Goal: Find specific page/section: Find specific page/section

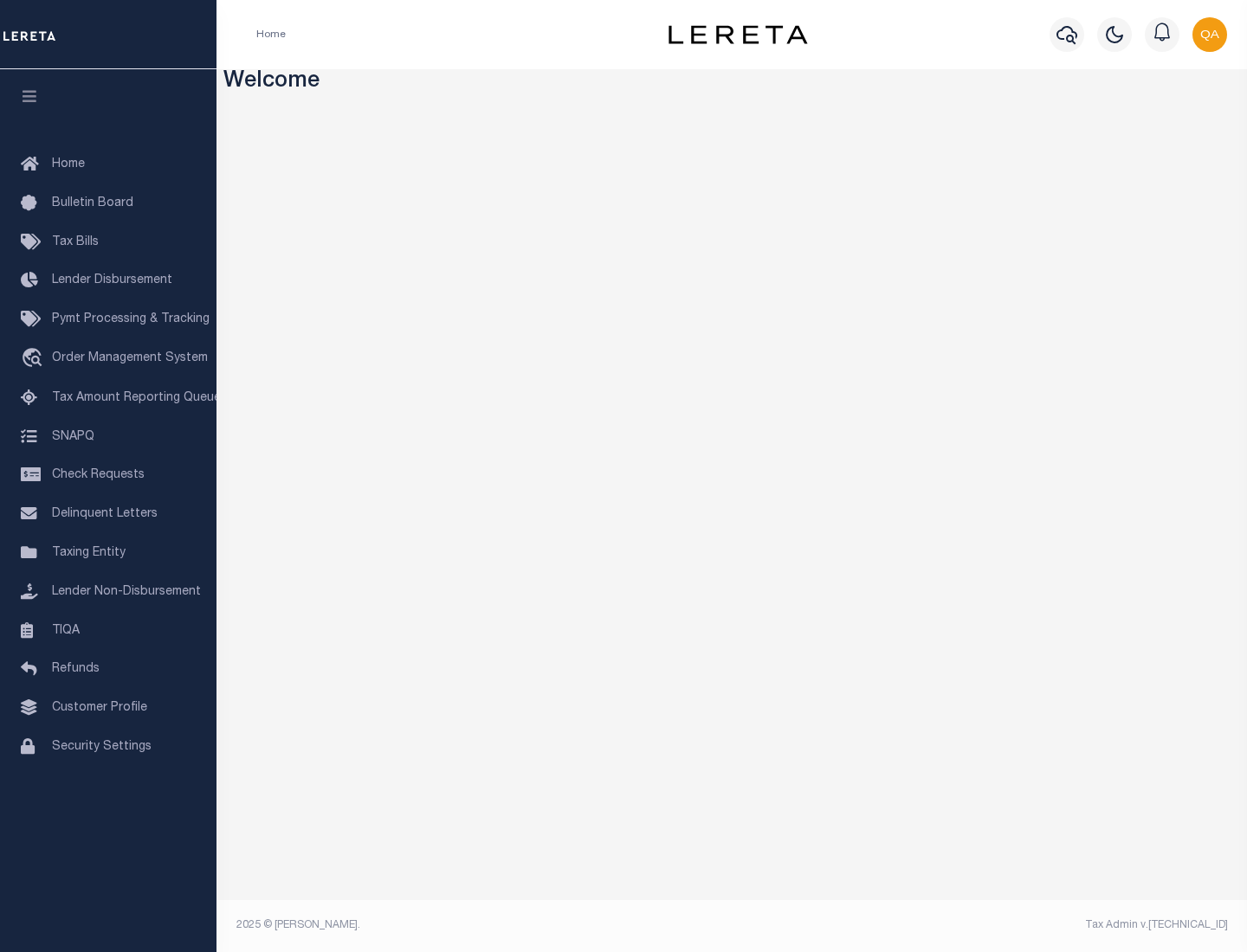
click at [108, 631] on link "TIQA" at bounding box center [108, 631] width 217 height 39
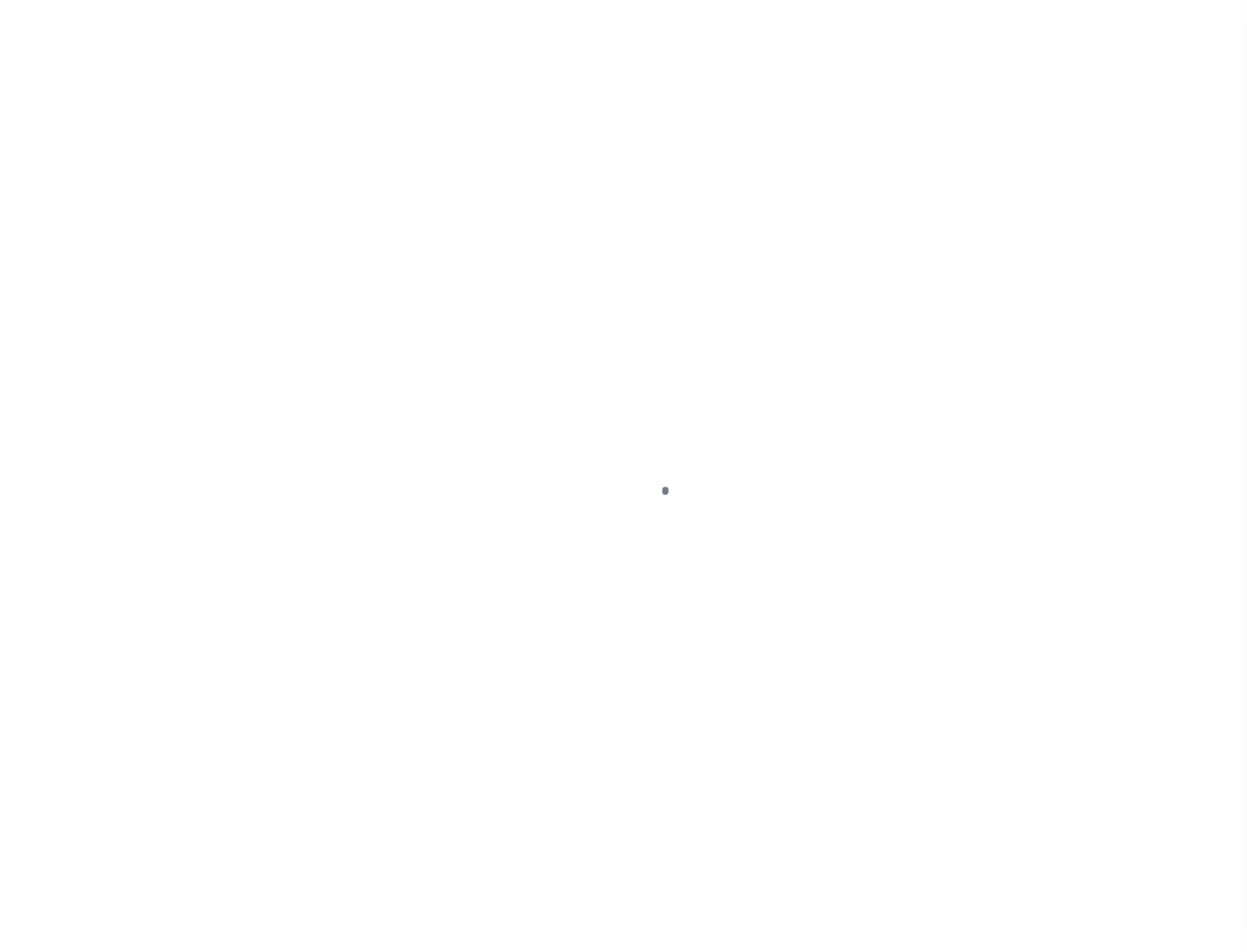
select select "200"
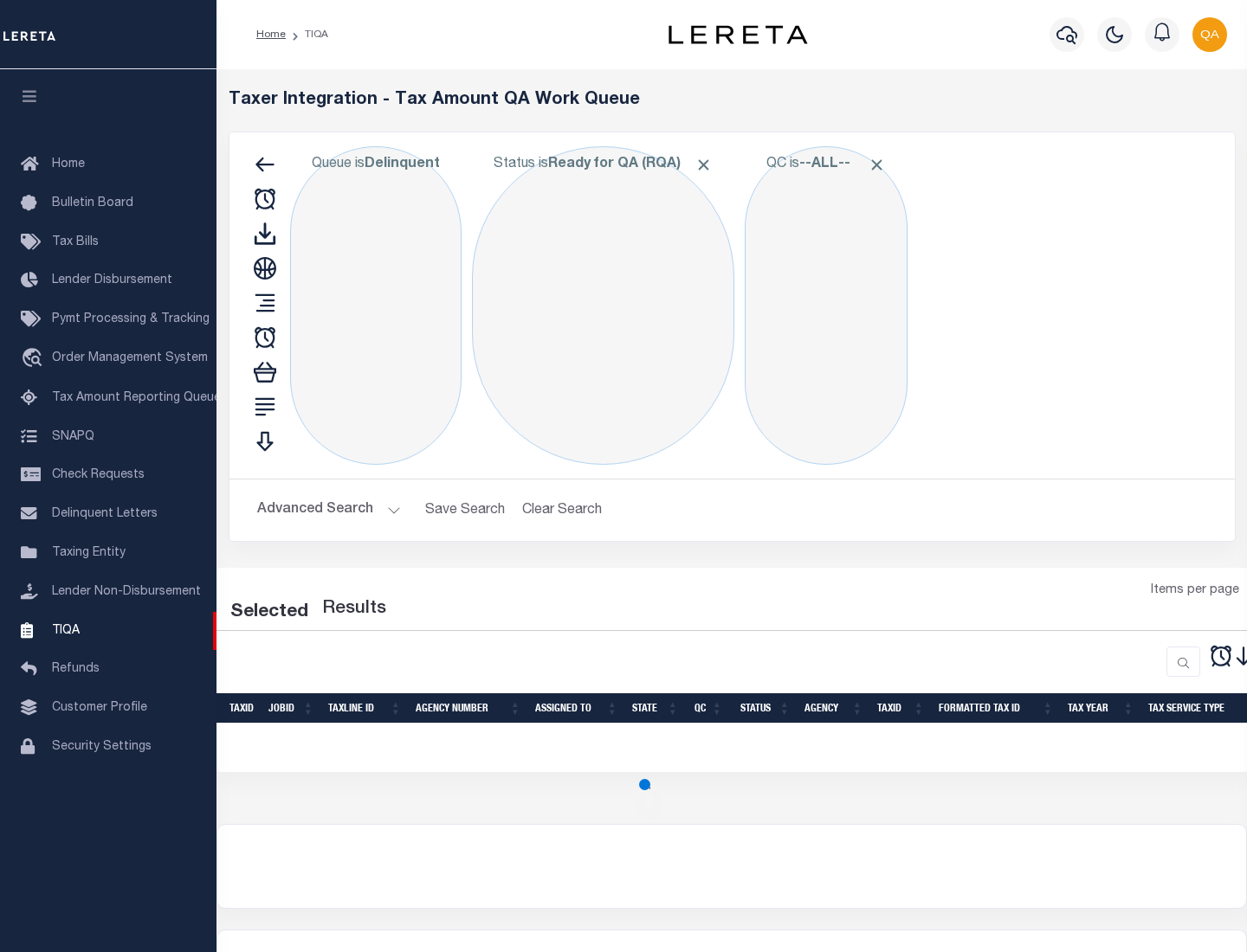
select select "200"
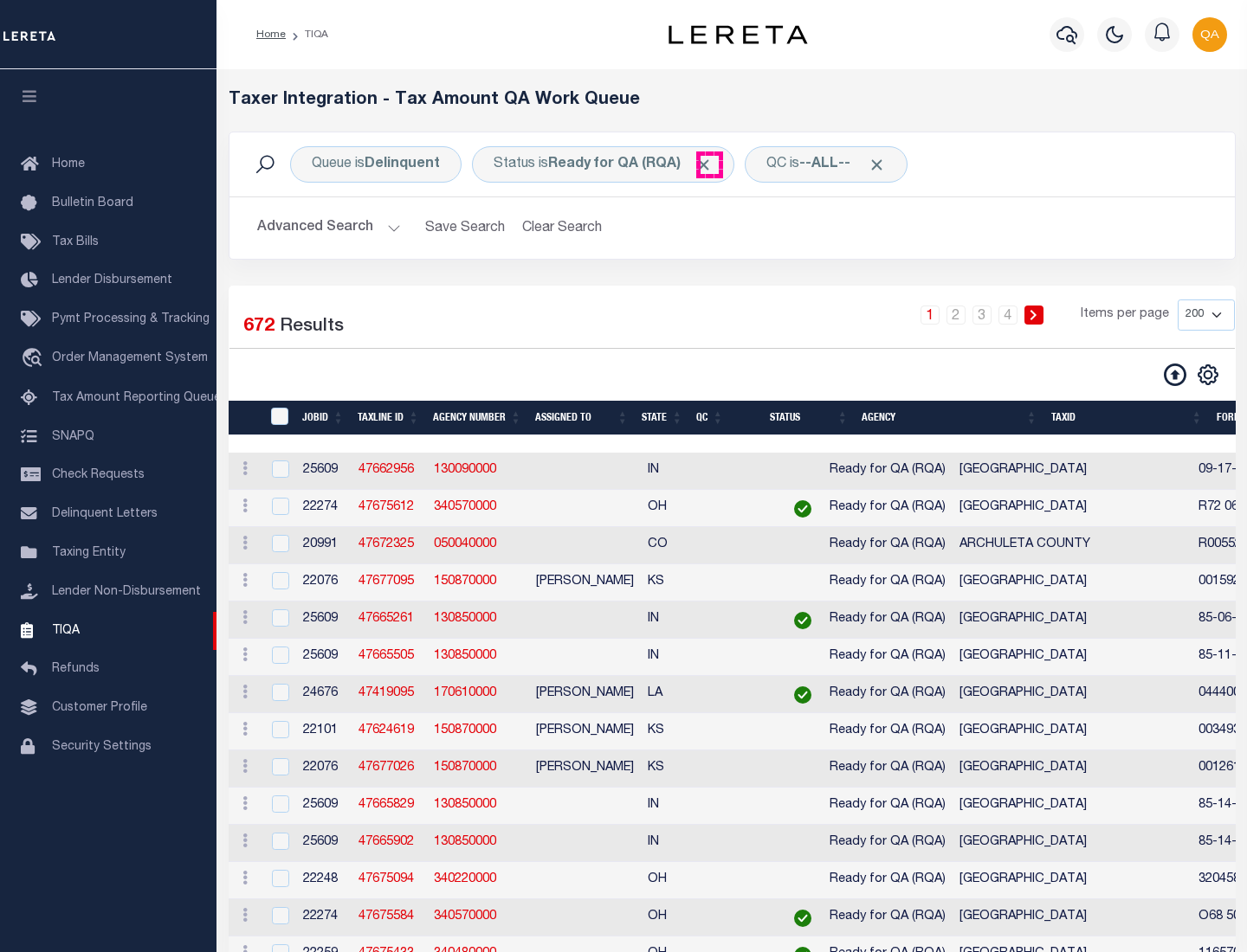
click at [709, 164] on span "Click to Remove" at bounding box center [703, 164] width 18 height 18
